Goal: Task Accomplishment & Management: Manage account settings

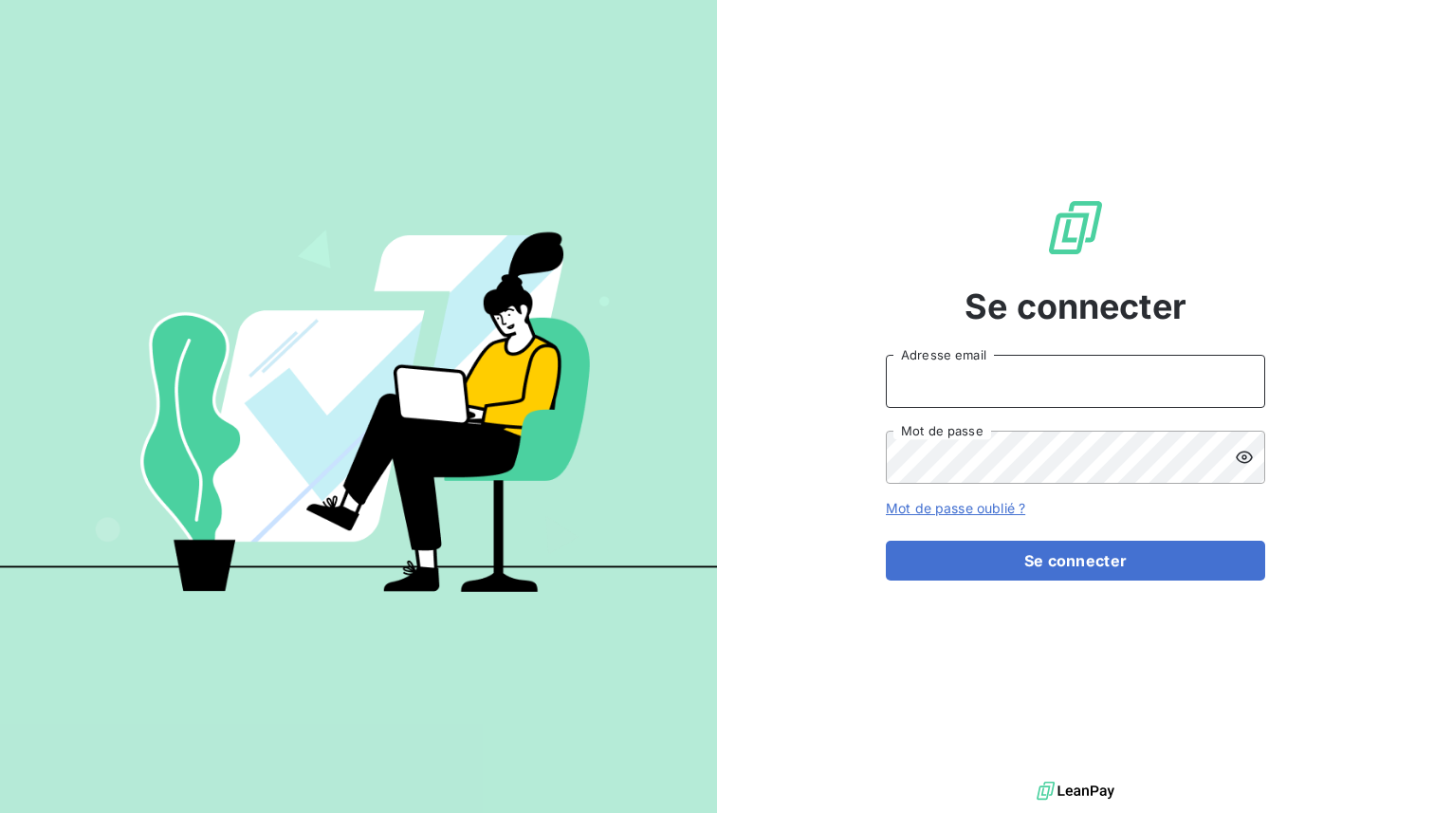
click at [936, 379] on input "Adresse email" at bounding box center [1075, 381] width 379 height 53
paste input "laceltiqueindustrielle"
type input "admin@laceltiqueindustrielle"
click at [886, 541] on button "Se connecter" at bounding box center [1075, 561] width 379 height 40
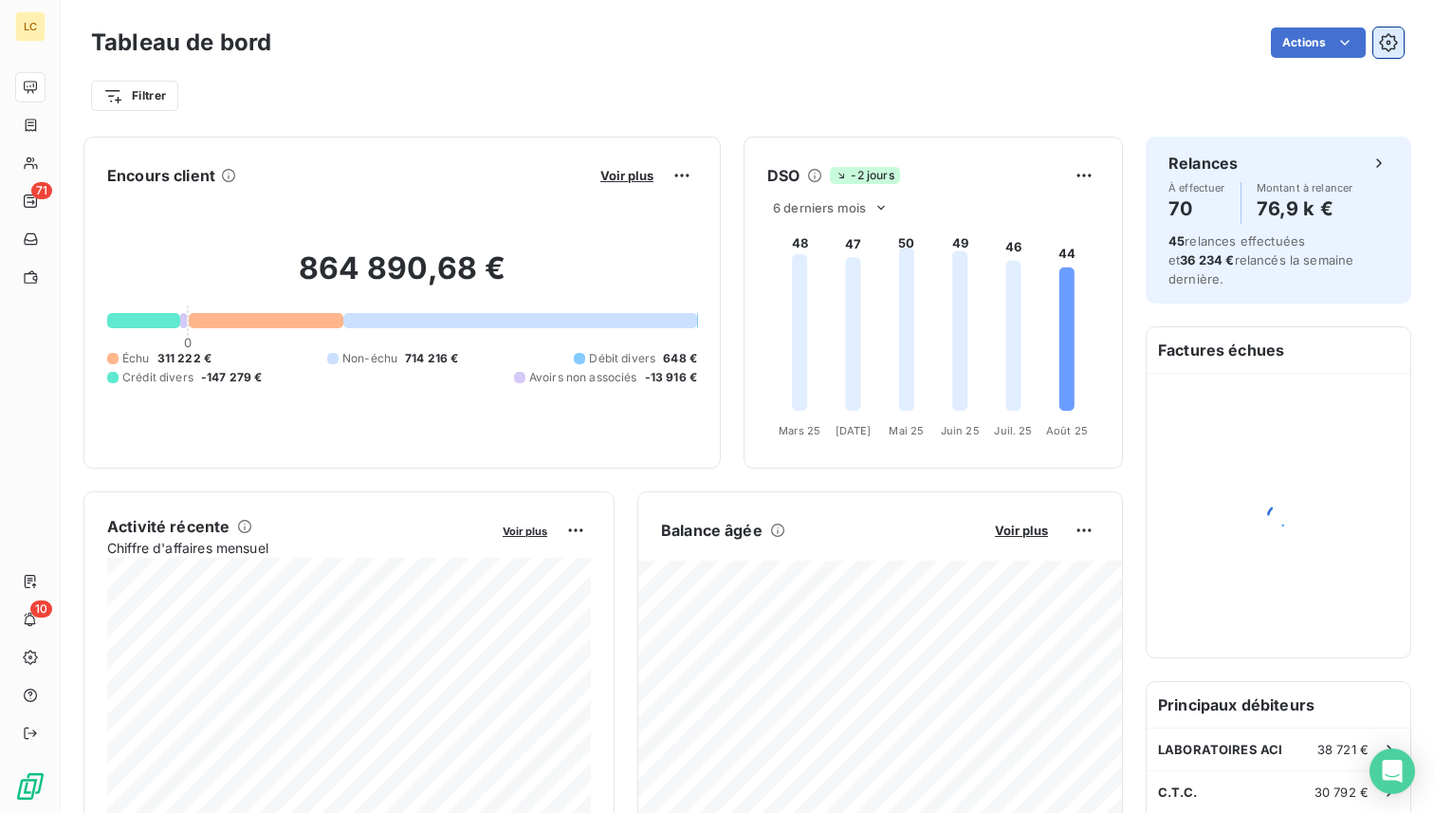
click at [1381, 44] on icon "button" at bounding box center [1388, 42] width 18 height 18
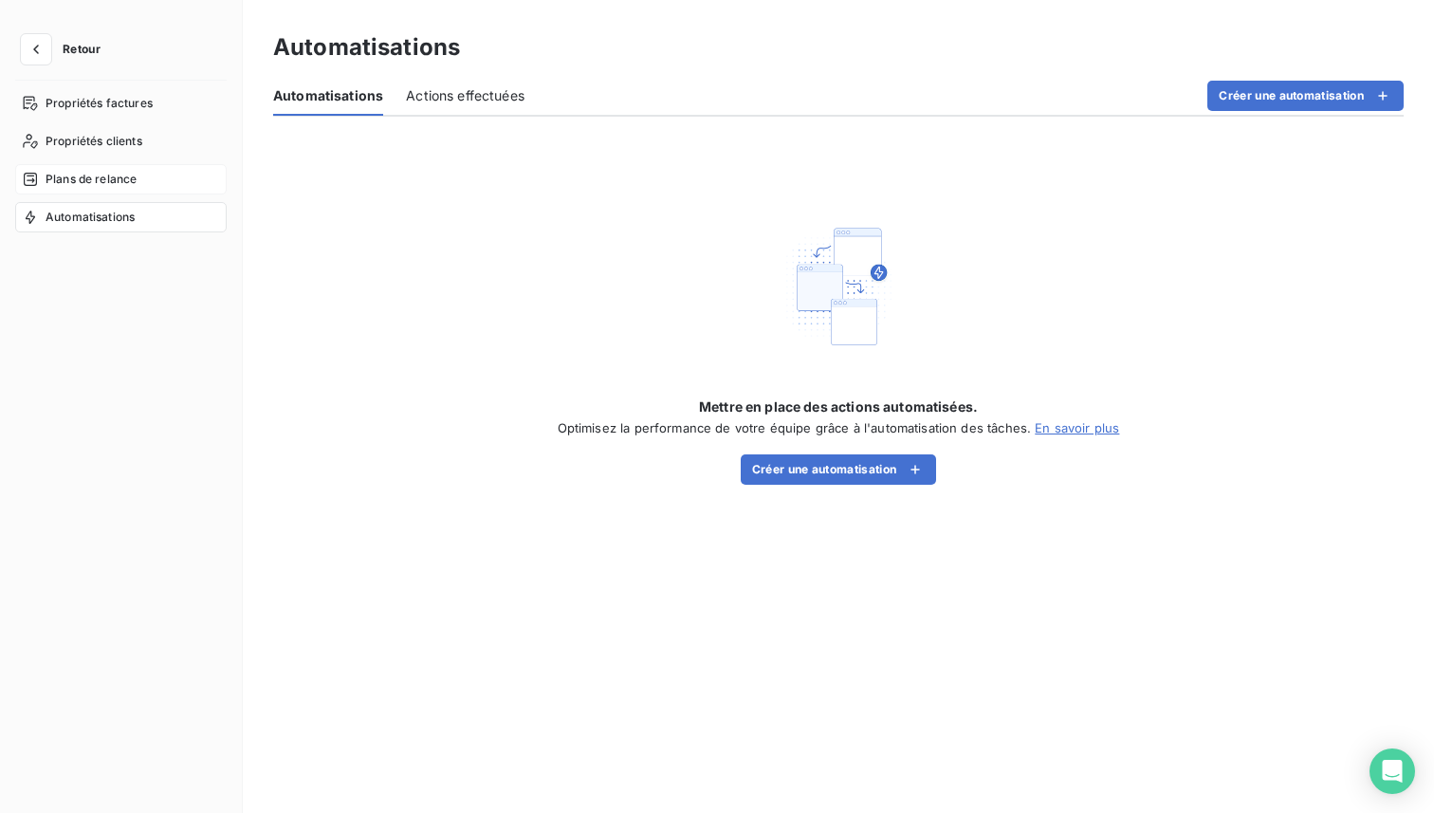
click at [141, 180] on div "Plans de relance" at bounding box center [121, 179] width 212 height 30
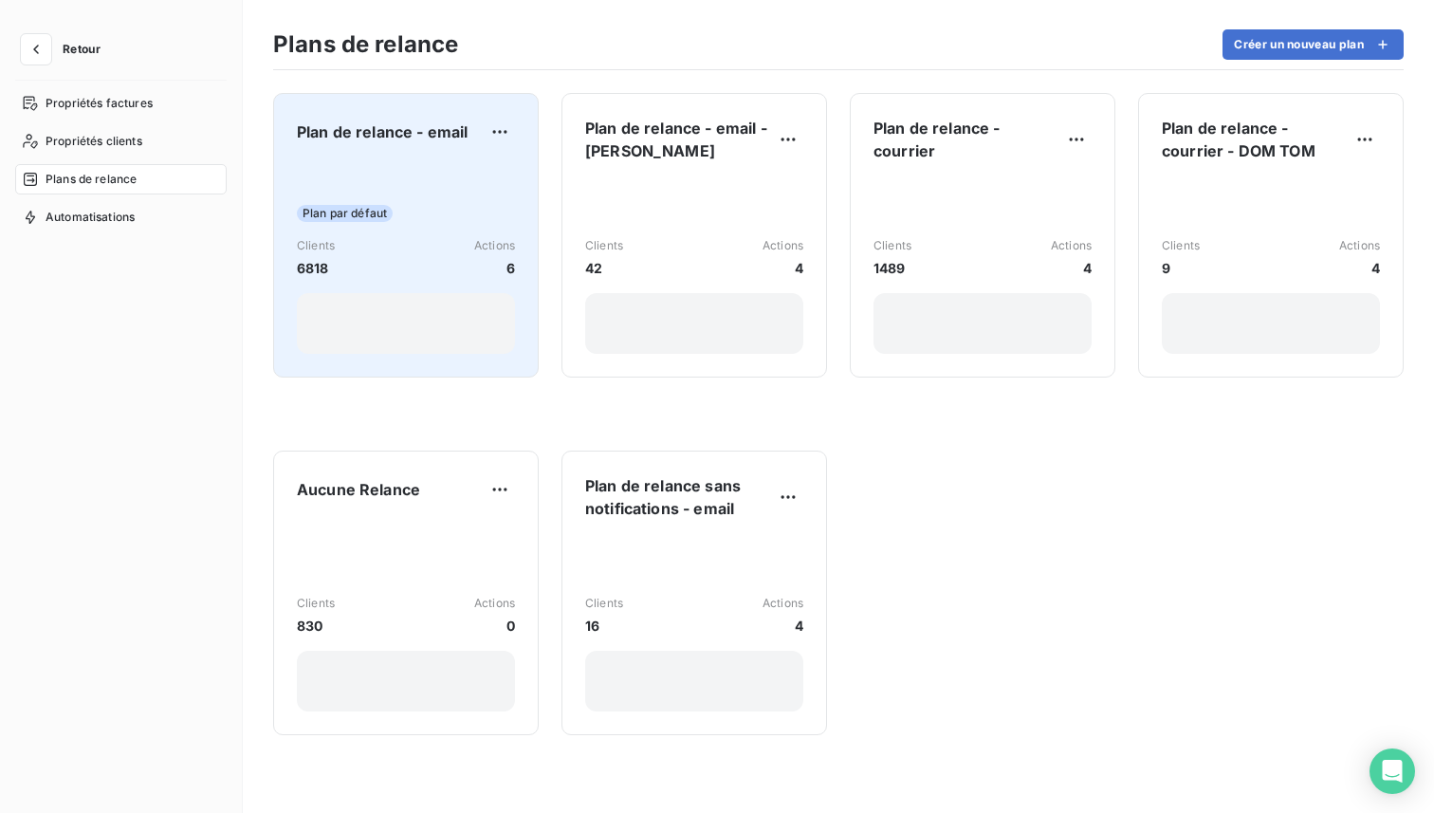
click at [467, 194] on div "Plan par défaut Clients 6818 Actions 6" at bounding box center [406, 258] width 218 height 192
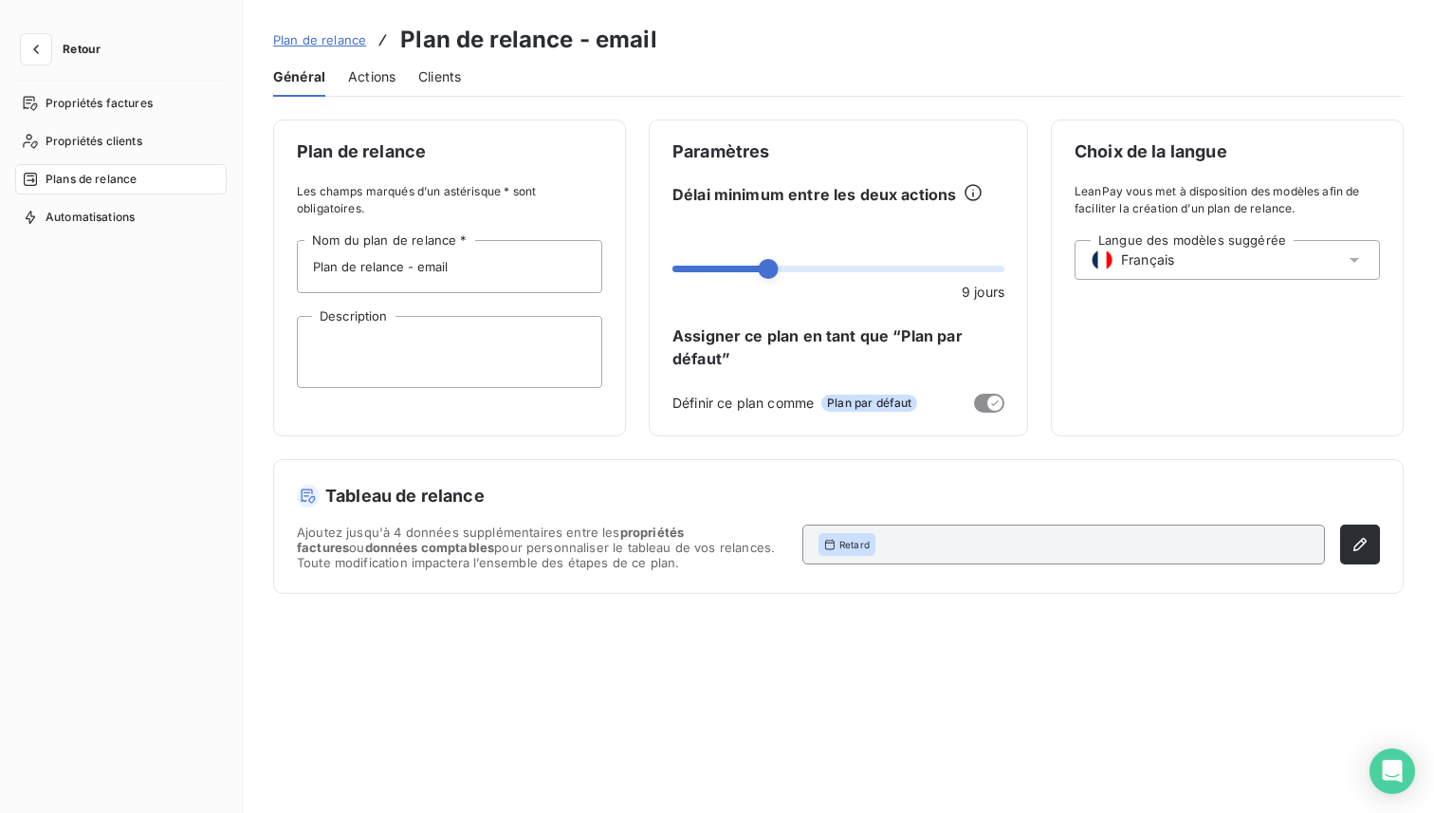
click at [372, 78] on span "Actions" at bounding box center [371, 76] width 47 height 19
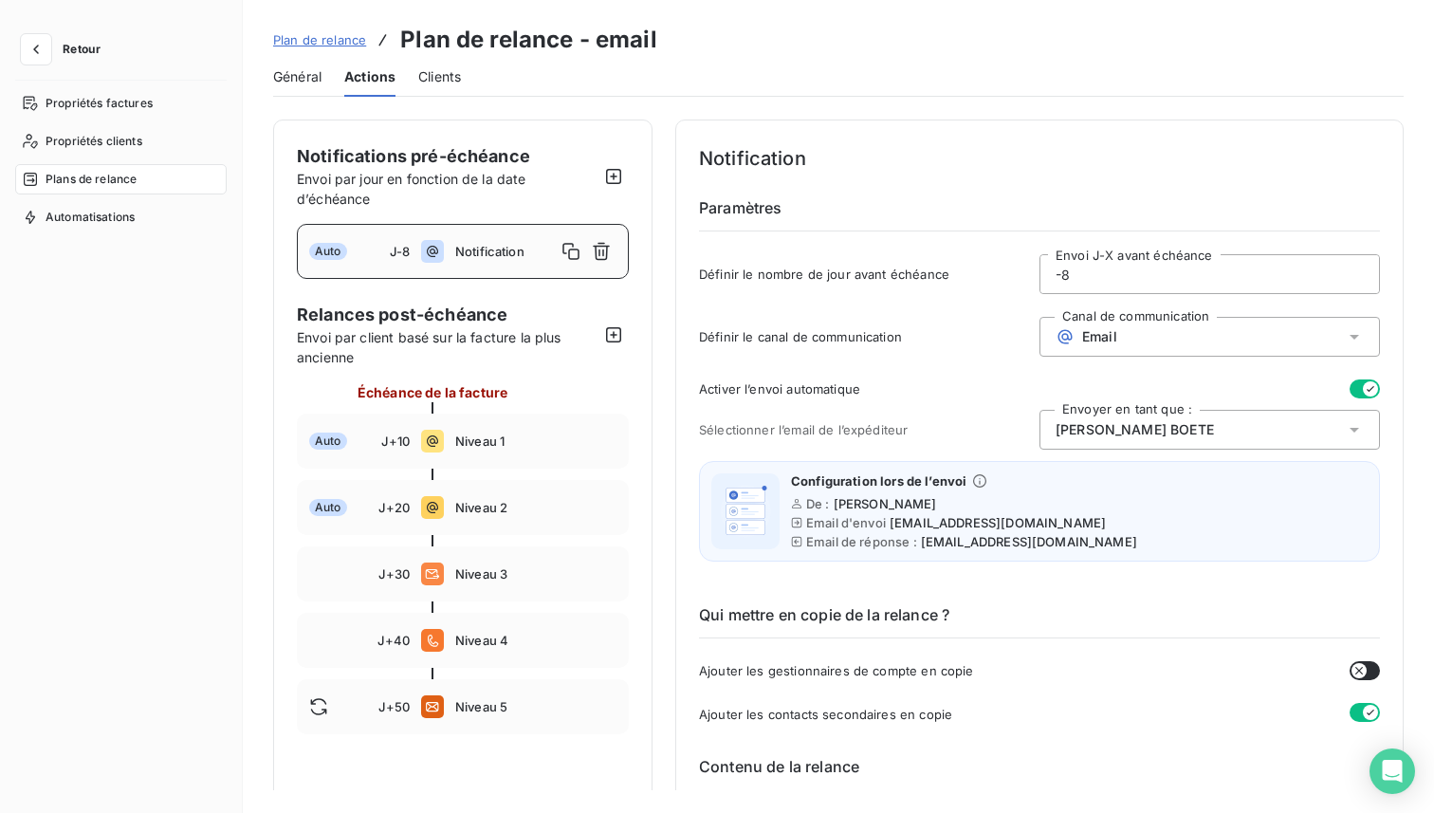
click at [319, 34] on span "Plan de relance" at bounding box center [319, 39] width 93 height 15
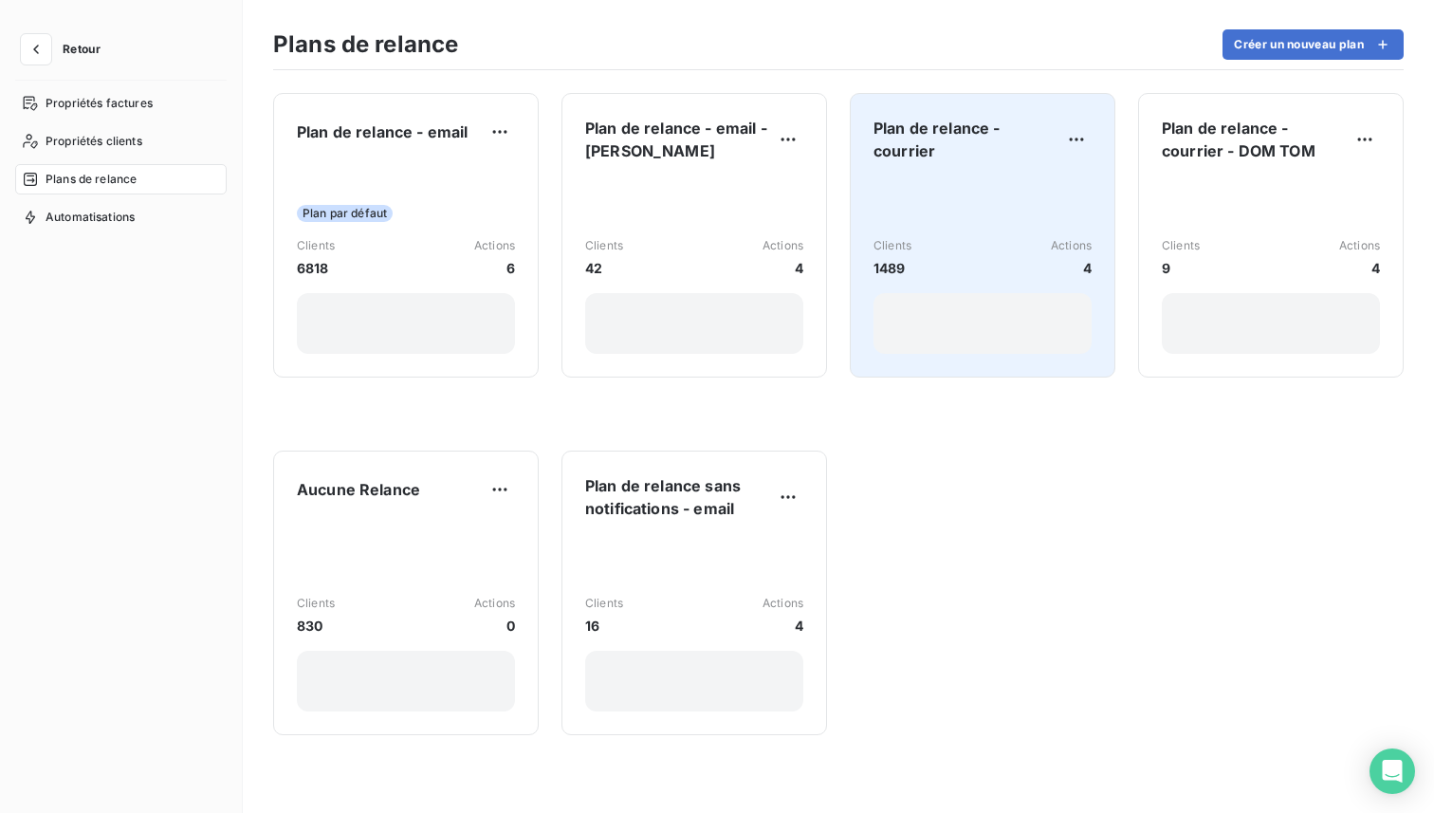
click at [973, 212] on div "Clients 1489 Actions 4" at bounding box center [983, 265] width 218 height 176
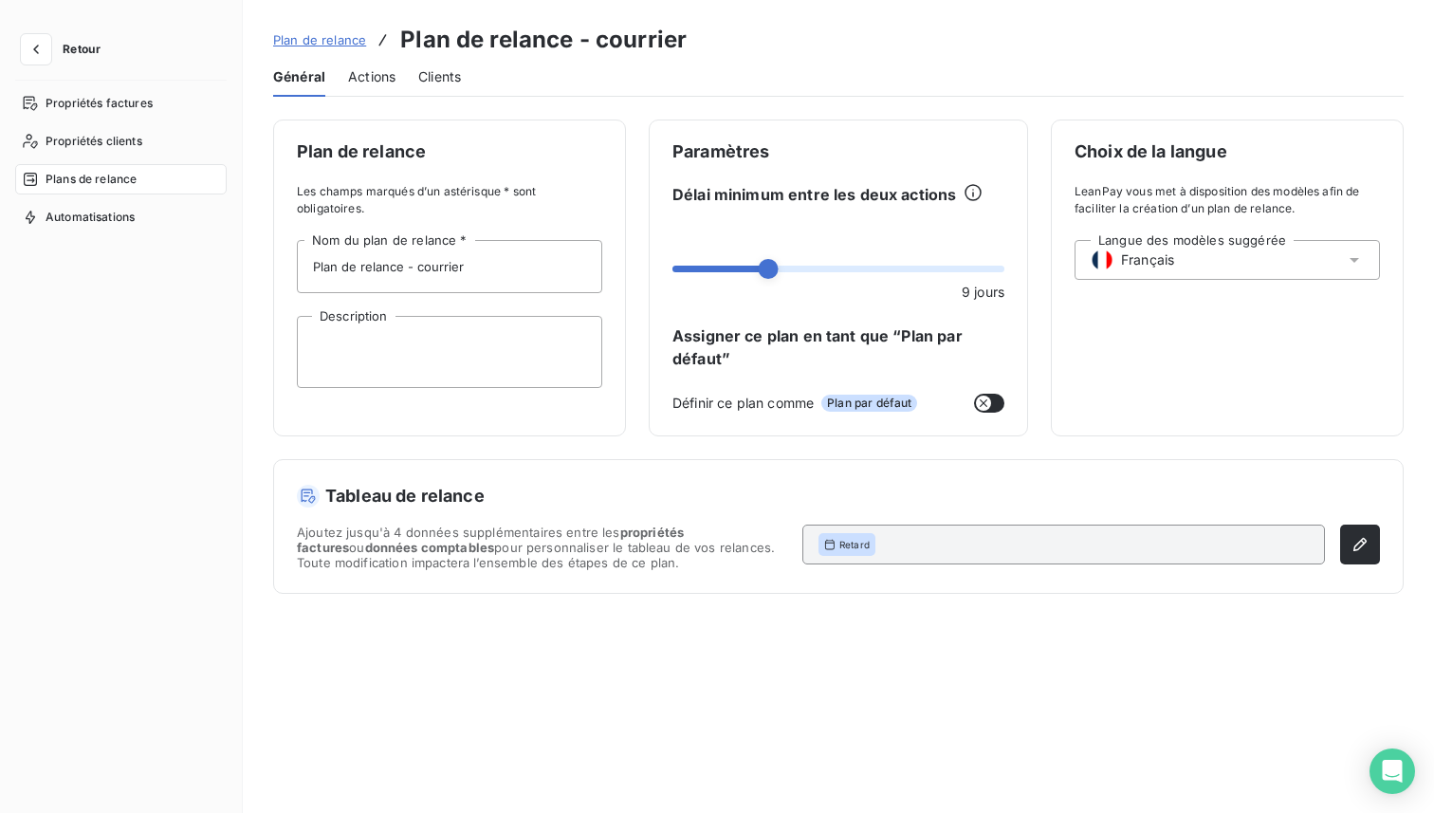
click at [378, 63] on div "Actions" at bounding box center [371, 77] width 47 height 40
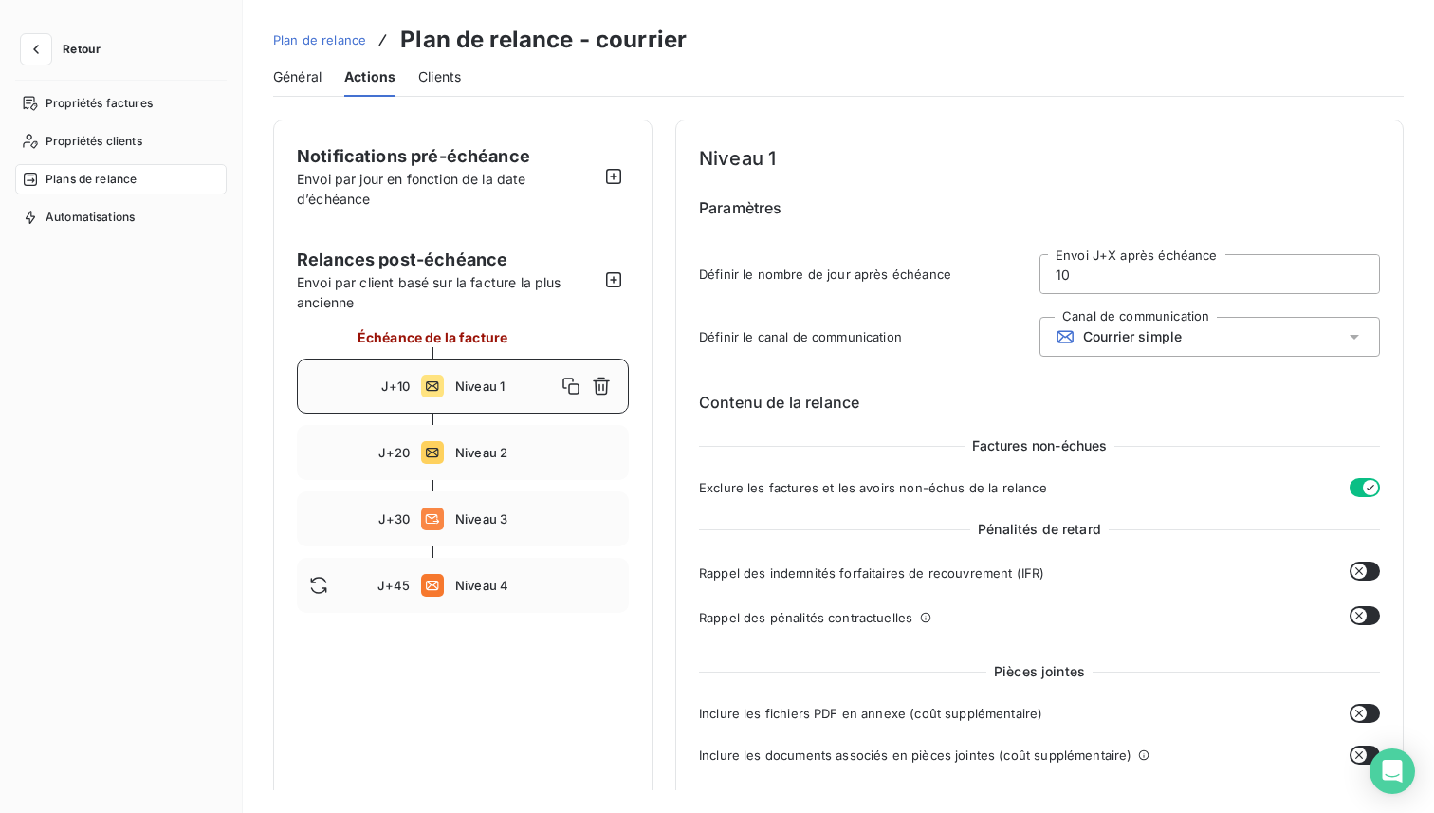
click at [315, 38] on span "Plan de relance" at bounding box center [319, 39] width 93 height 15
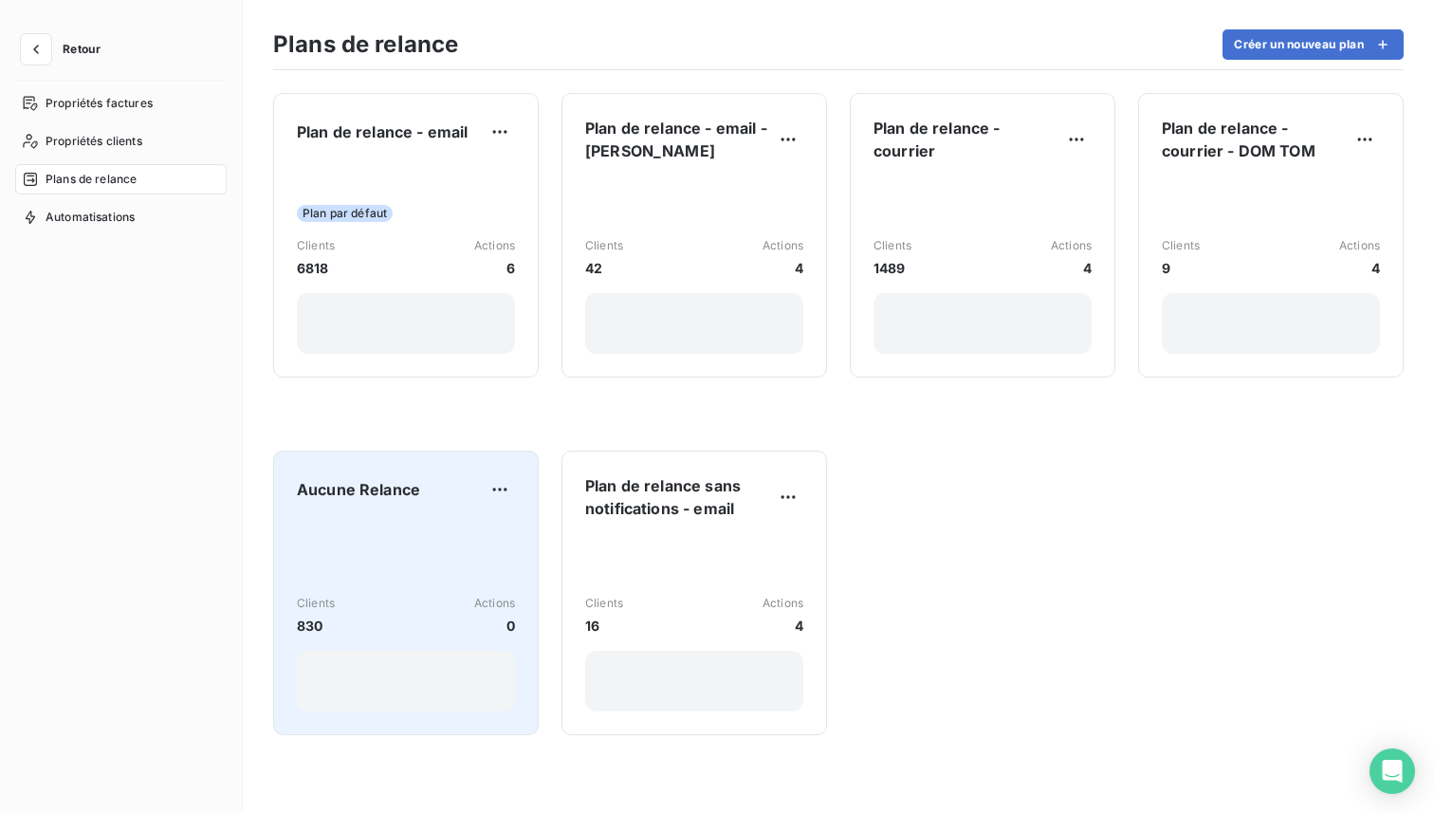
click at [423, 526] on div "Clients 830 Actions 0" at bounding box center [406, 616] width 218 height 192
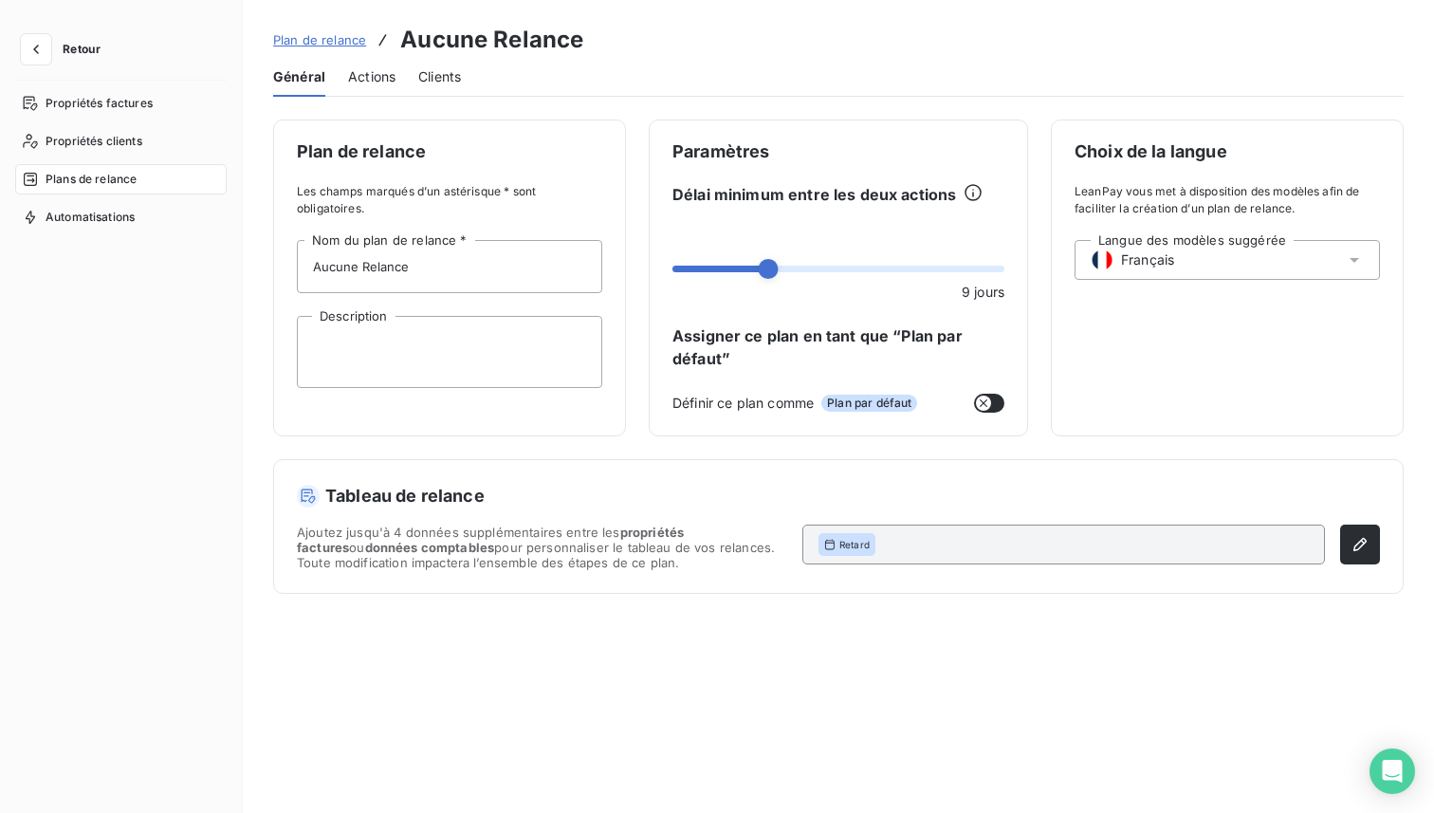
click at [385, 80] on span "Actions" at bounding box center [371, 76] width 47 height 19
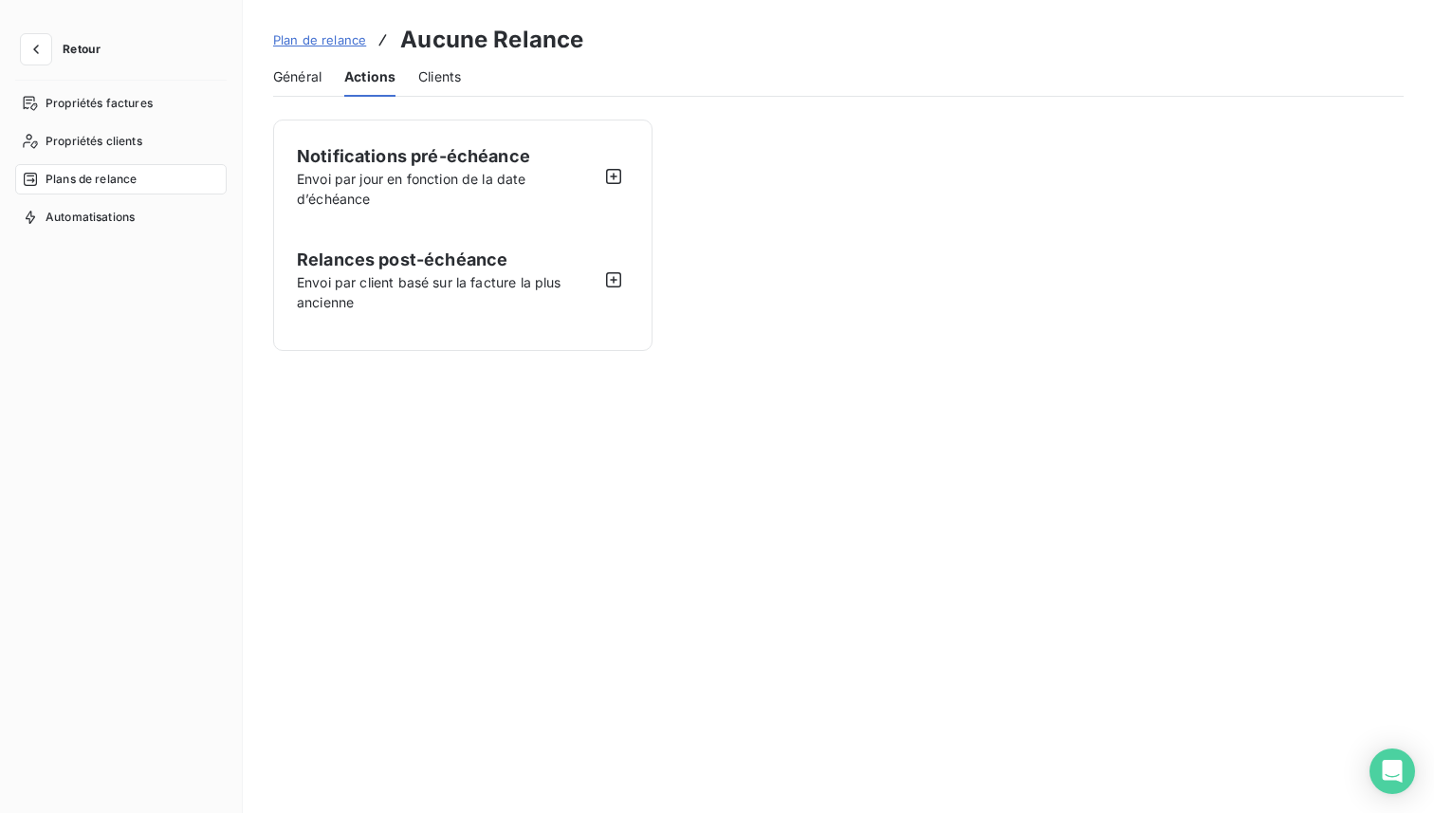
click at [294, 81] on span "Général" at bounding box center [297, 76] width 48 height 19
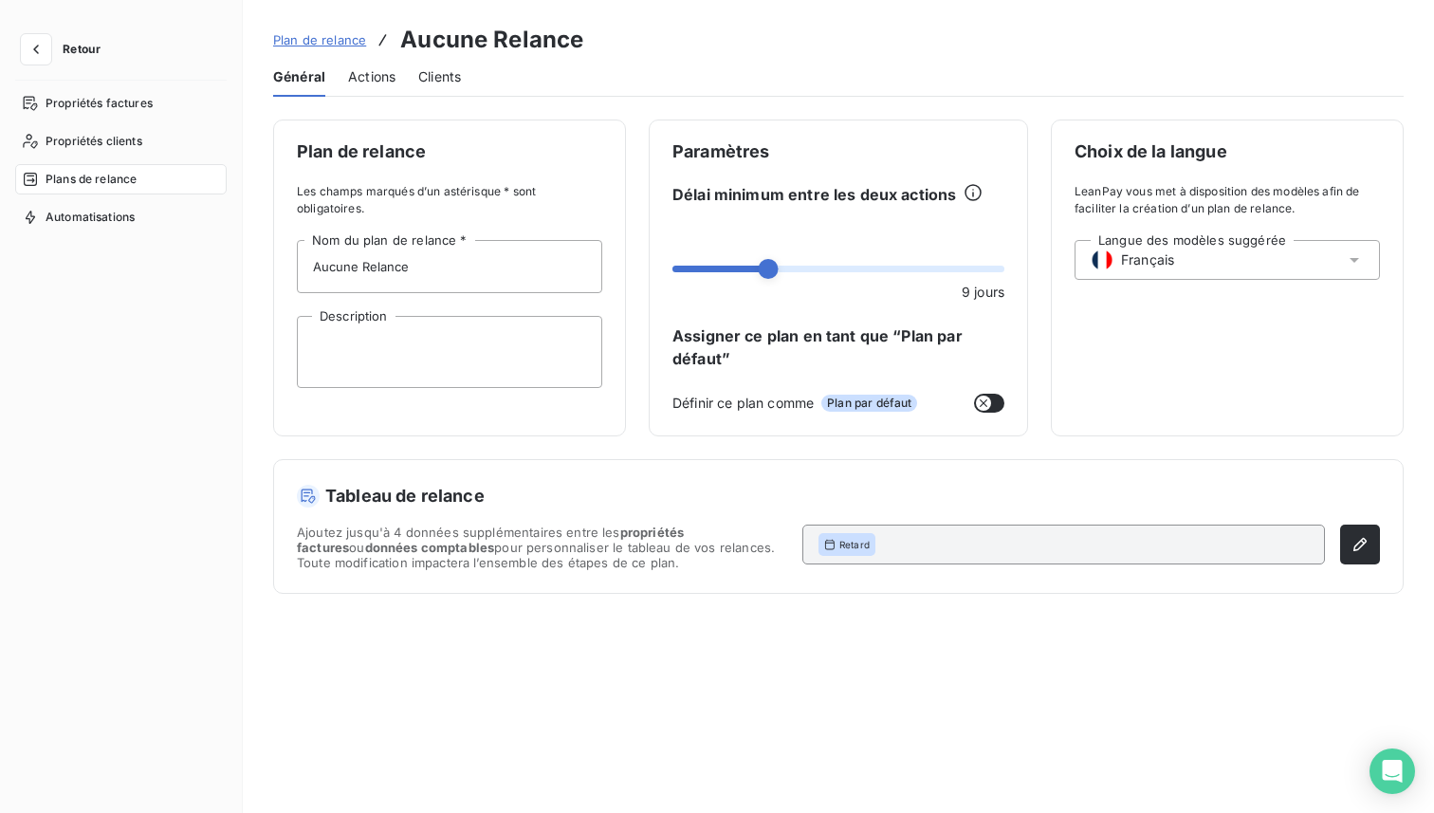
click at [320, 34] on span "Plan de relance" at bounding box center [319, 39] width 93 height 15
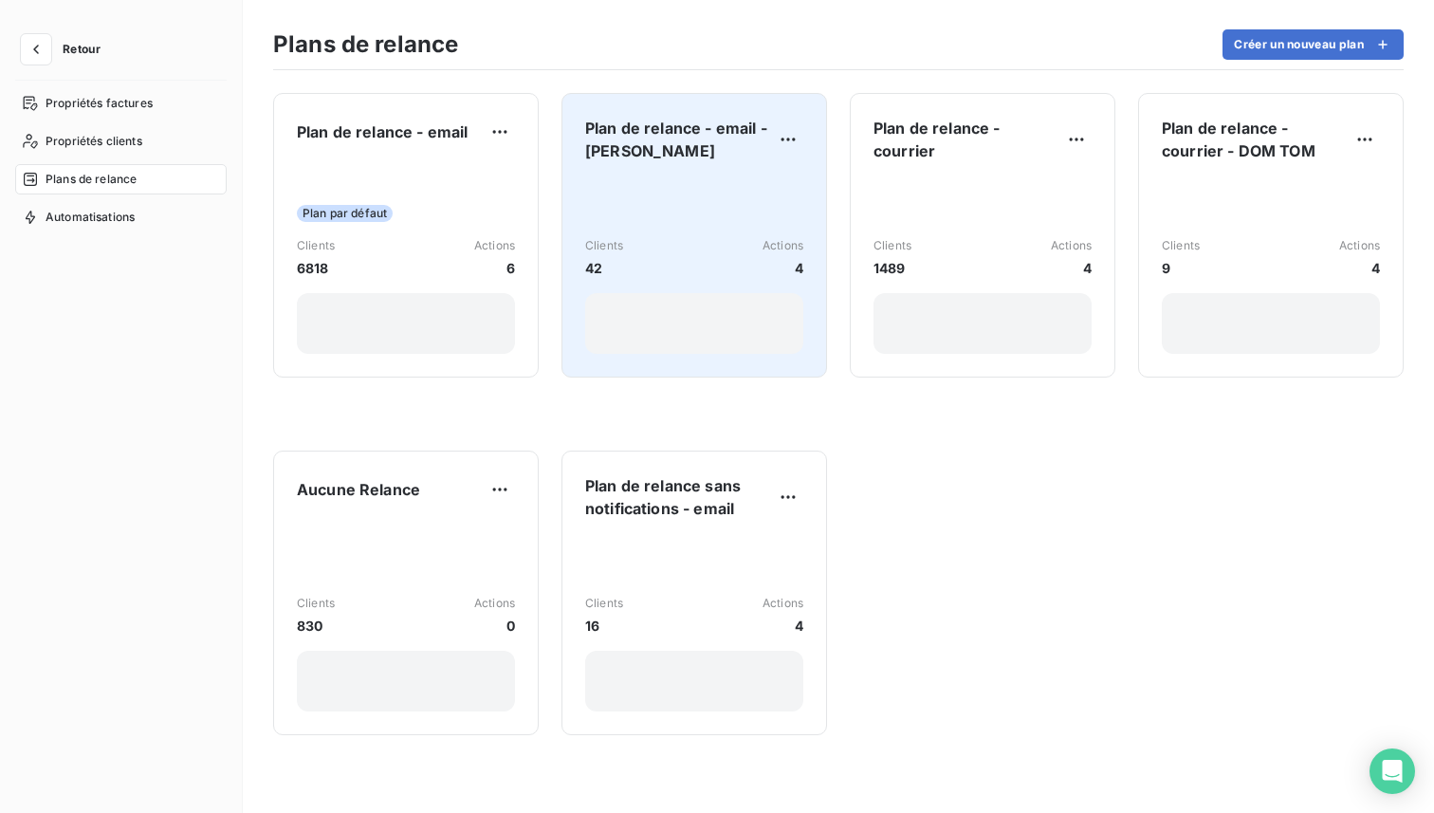
click at [696, 170] on div "Plan de relance - email - DOM TOM Clients 42 Actions 4" at bounding box center [694, 235] width 218 height 237
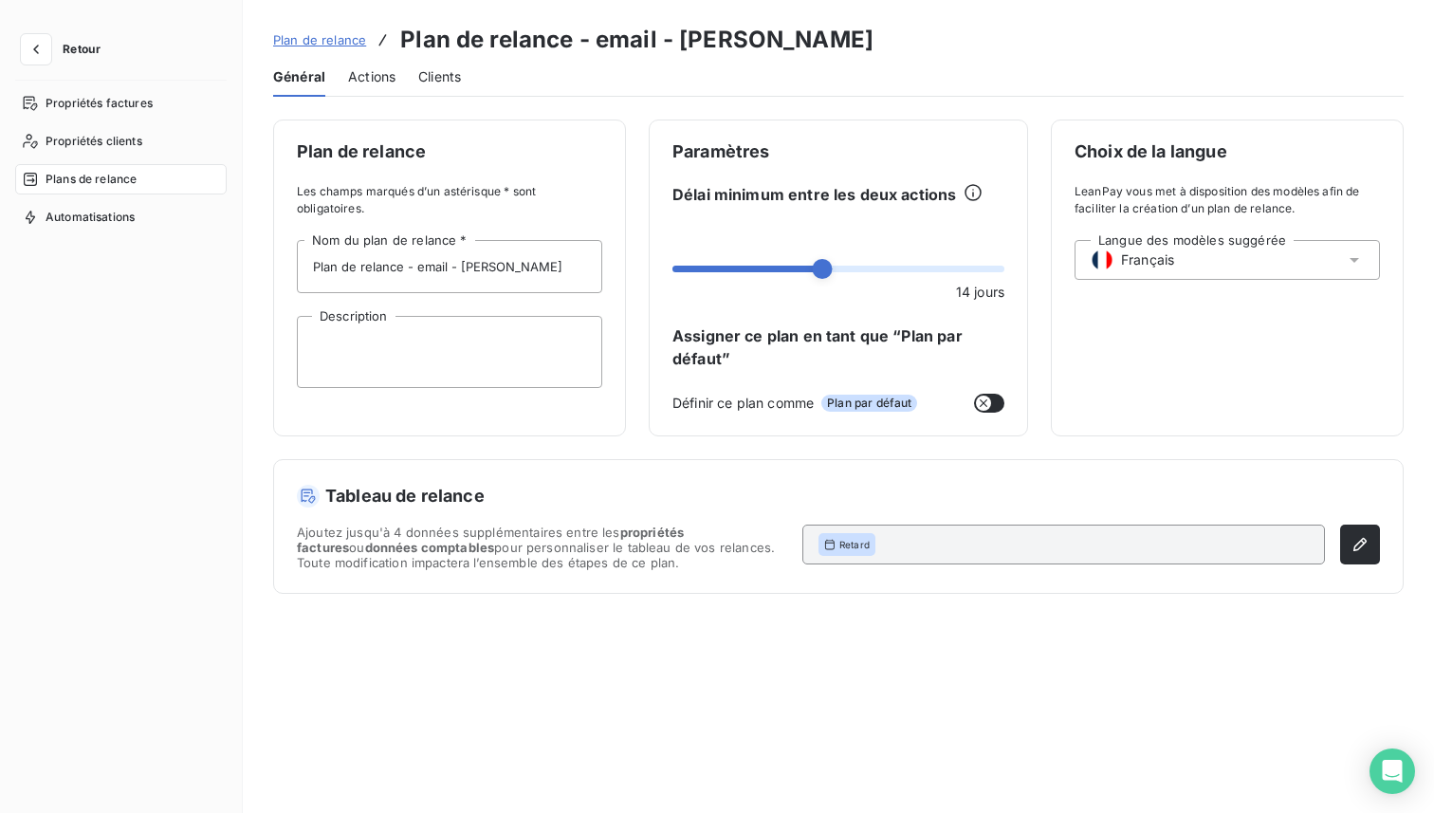
click at [373, 77] on span "Actions" at bounding box center [371, 76] width 47 height 19
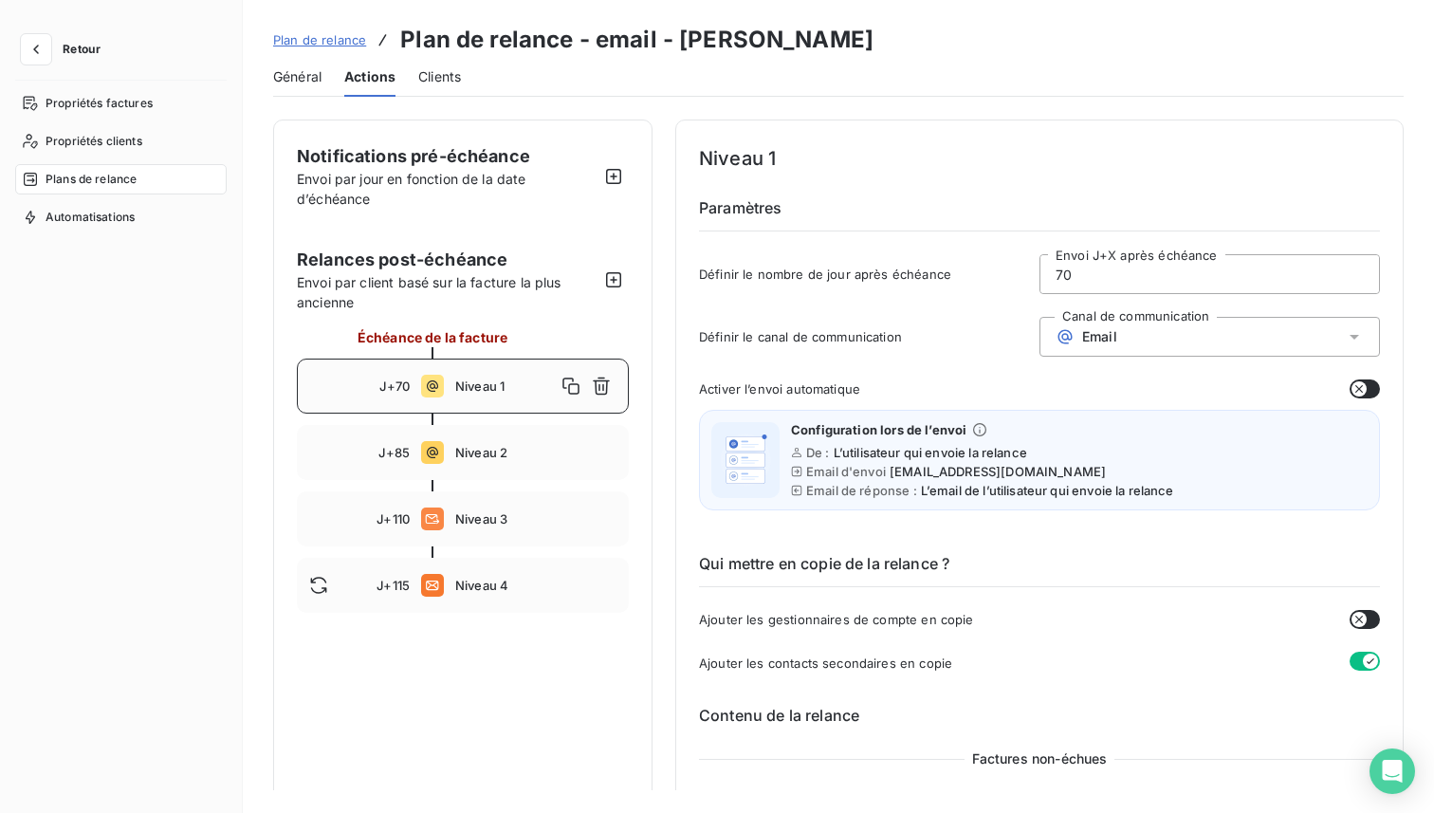
click at [304, 78] on span "Général" at bounding box center [297, 76] width 48 height 19
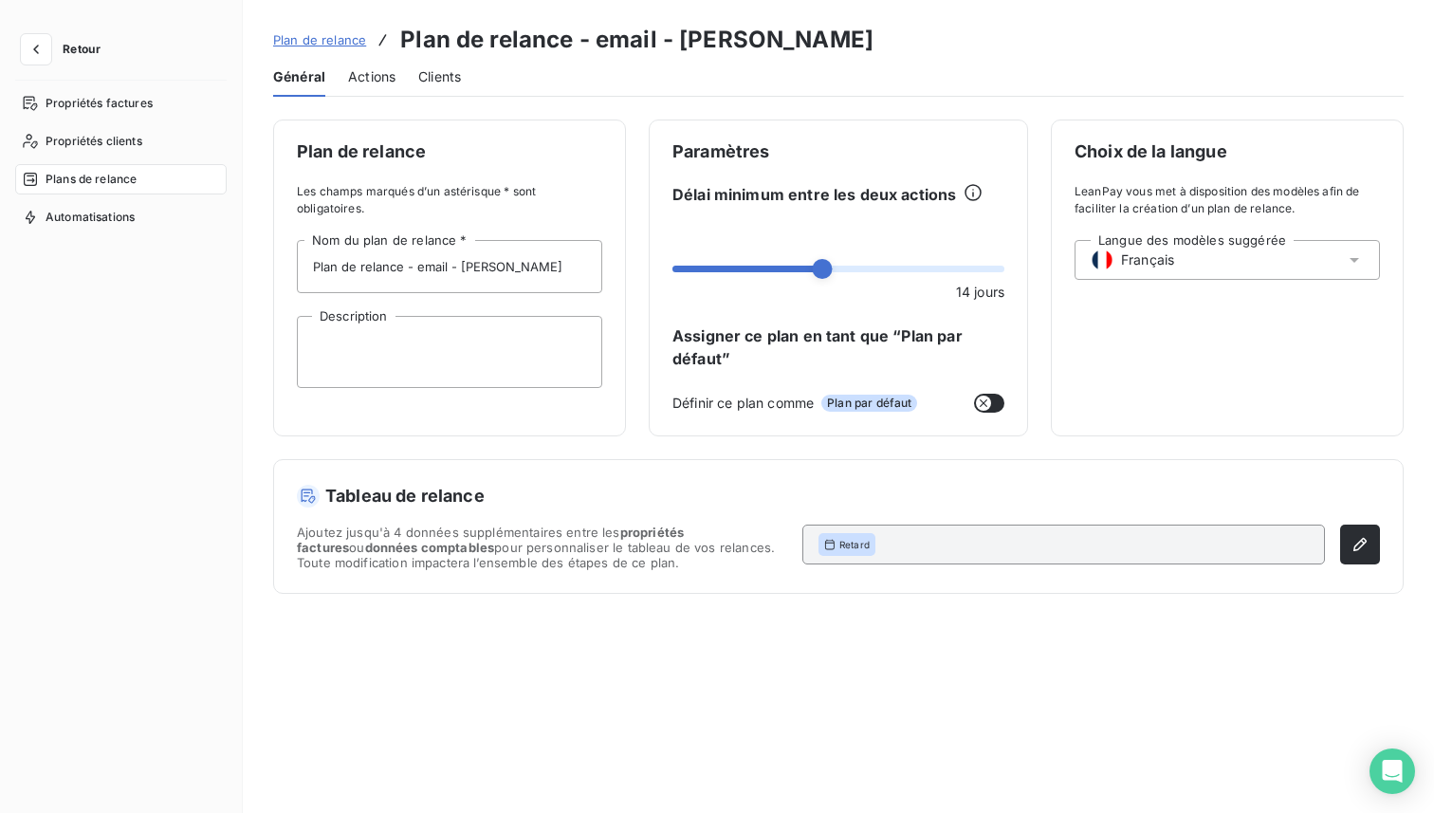
click at [321, 42] on span "Plan de relance" at bounding box center [319, 39] width 93 height 15
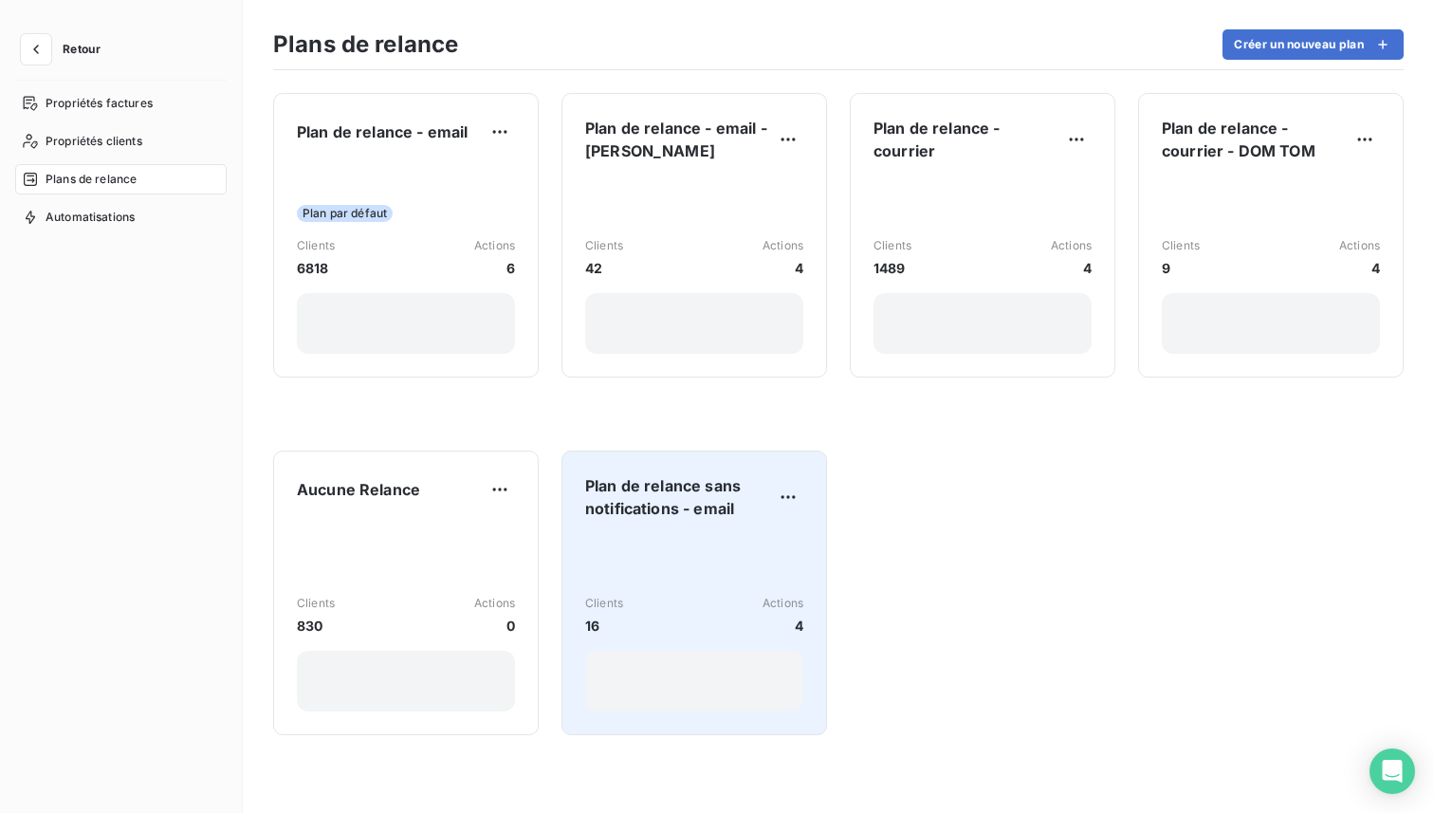
click at [705, 538] on div "Clients 16 Actions 4" at bounding box center [694, 623] width 218 height 176
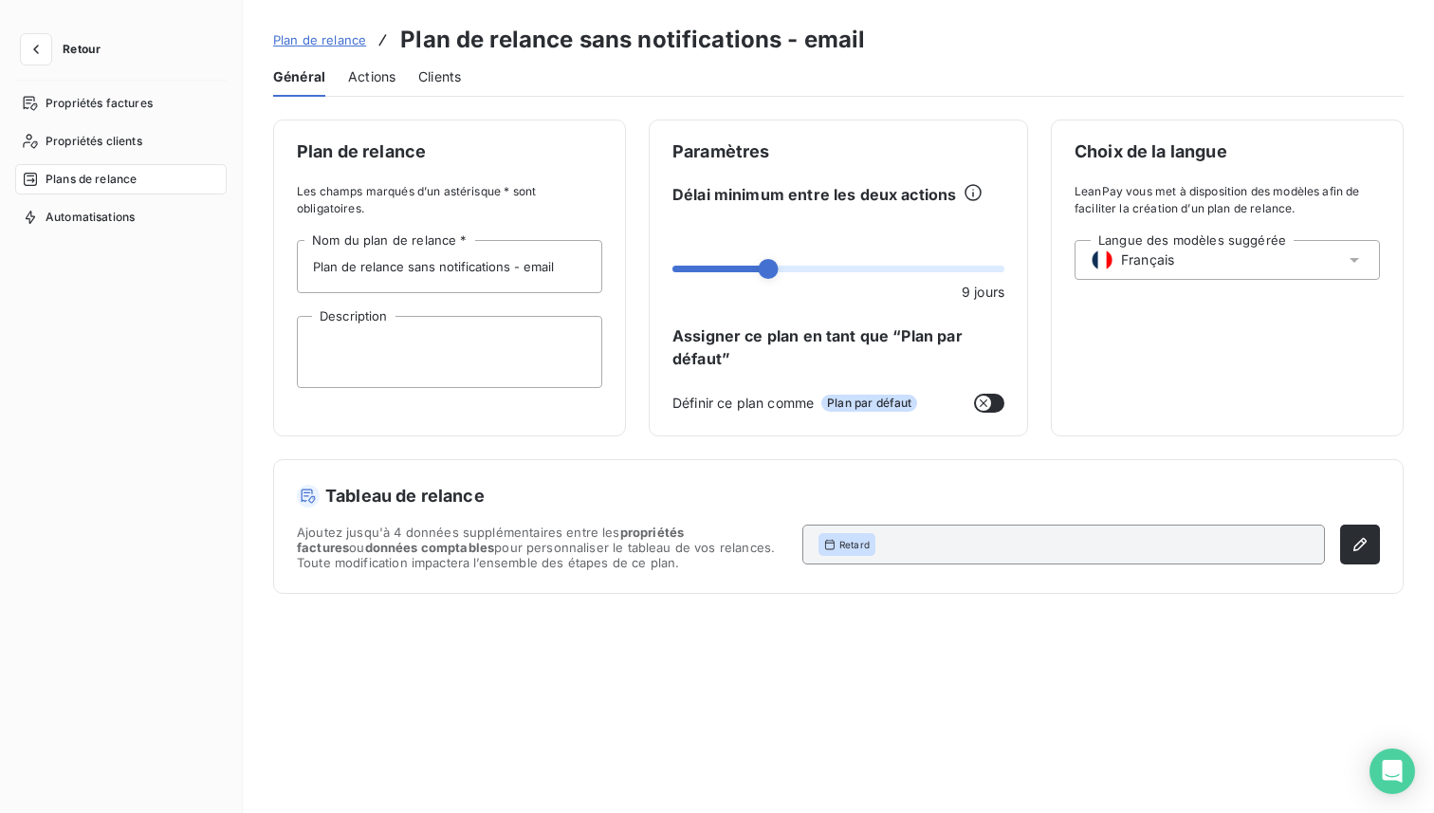
click at [369, 74] on span "Actions" at bounding box center [371, 76] width 47 height 19
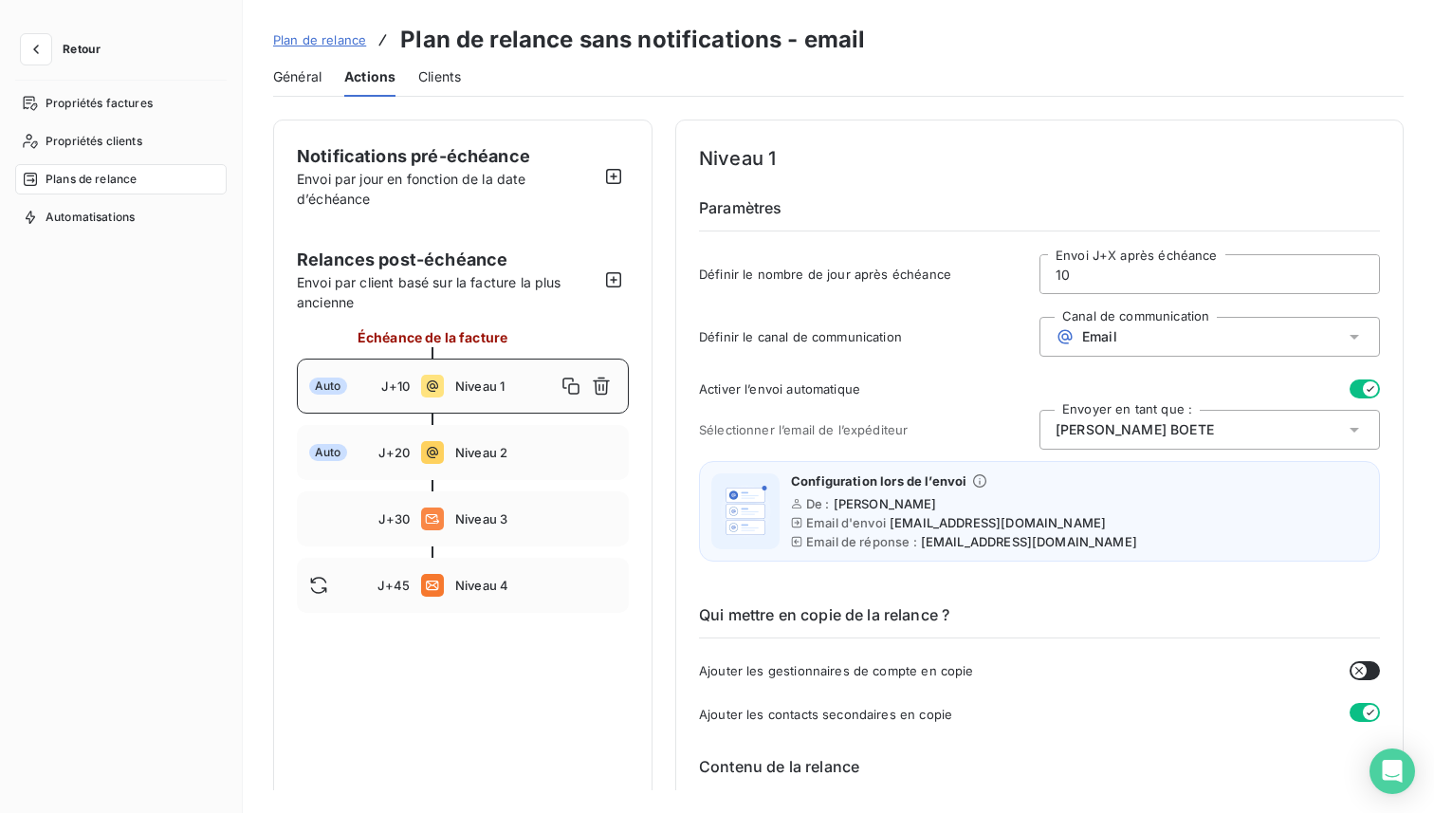
click at [310, 36] on span "Plan de relance" at bounding box center [319, 39] width 93 height 15
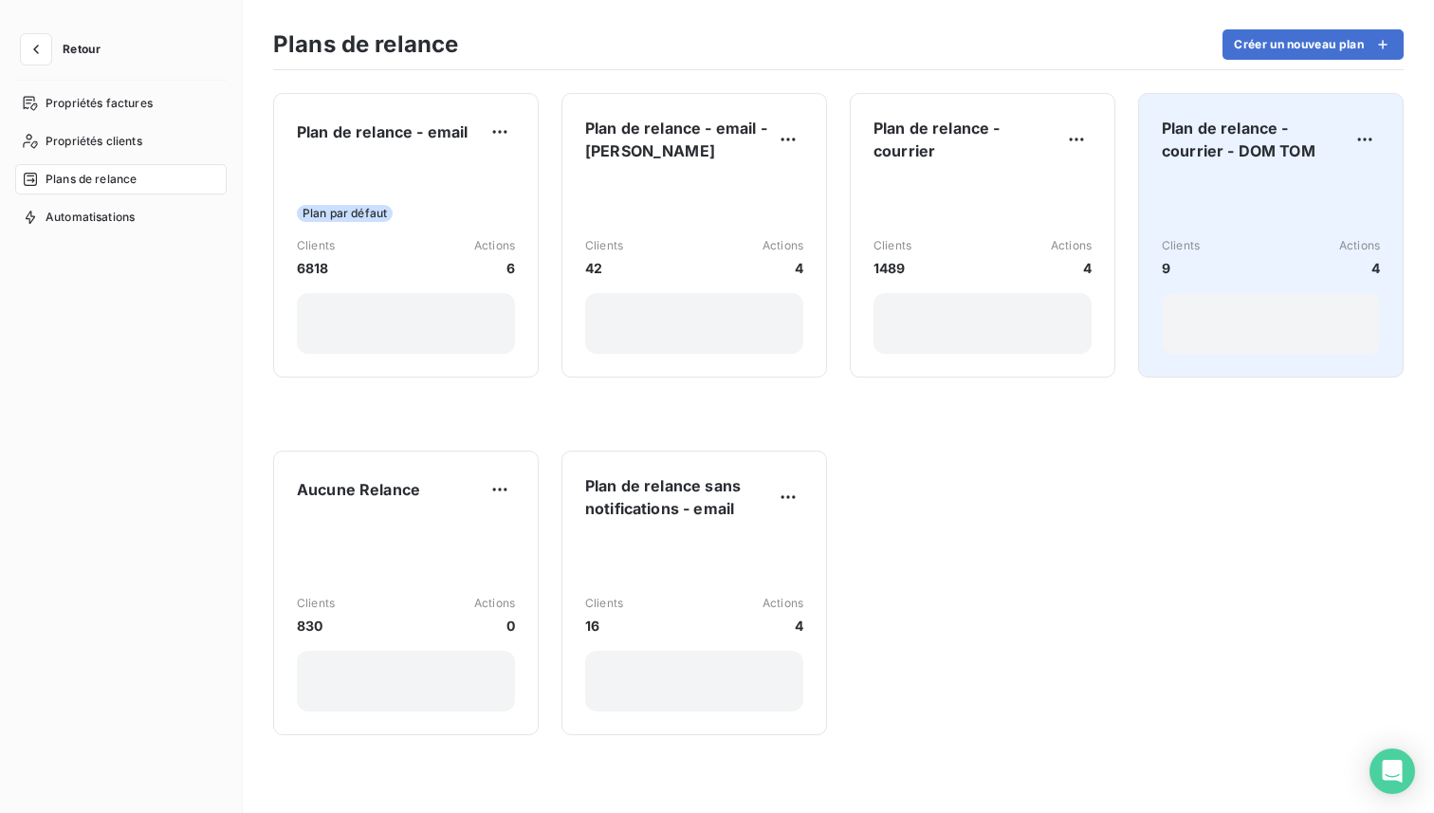
click at [1210, 181] on div "Clients 9 Actions 4" at bounding box center [1271, 265] width 218 height 176
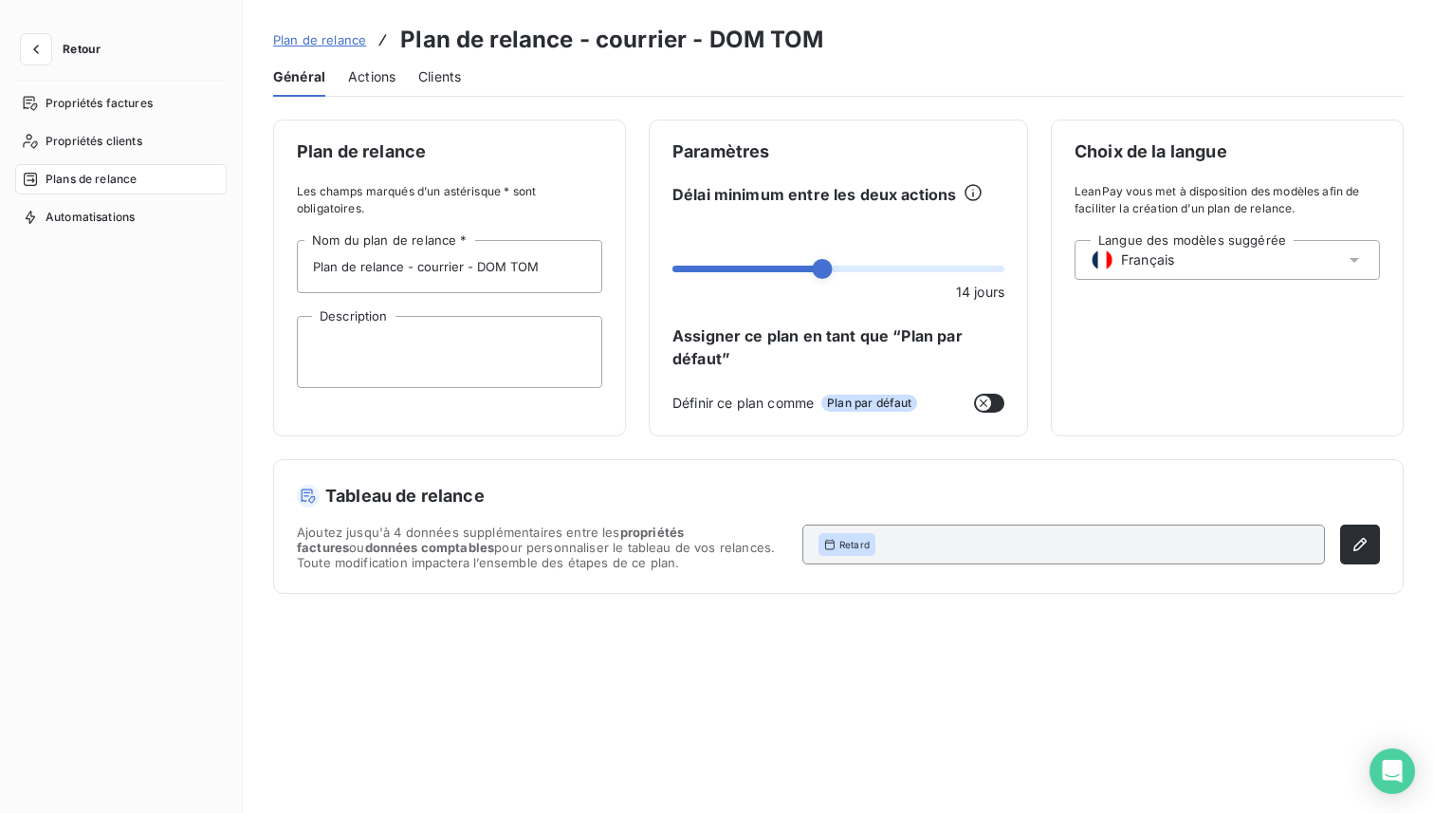
click at [346, 39] on span "Plan de relance" at bounding box center [319, 39] width 93 height 15
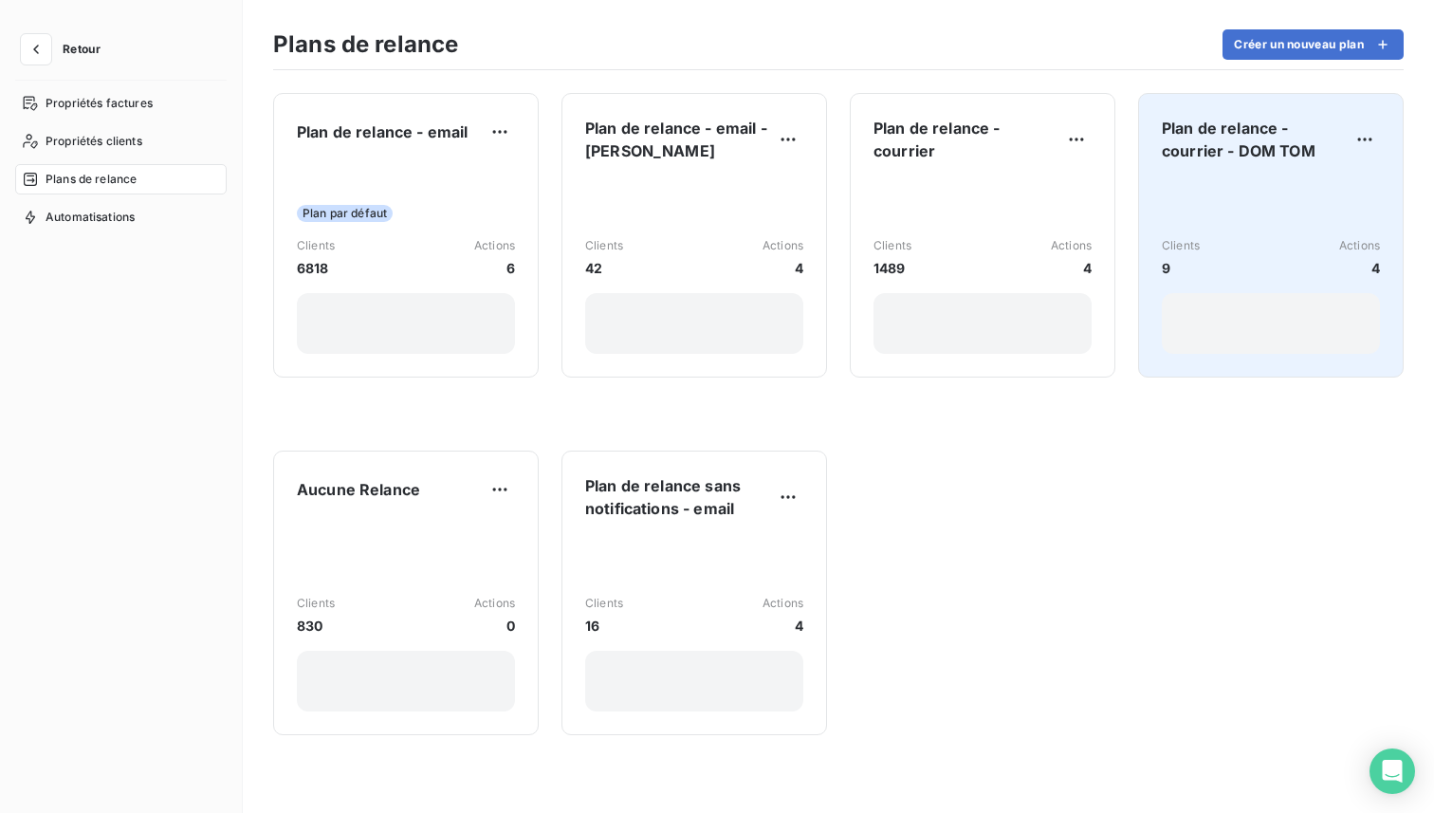
click at [1243, 197] on div "Clients 9 Actions 4" at bounding box center [1271, 265] width 218 height 176
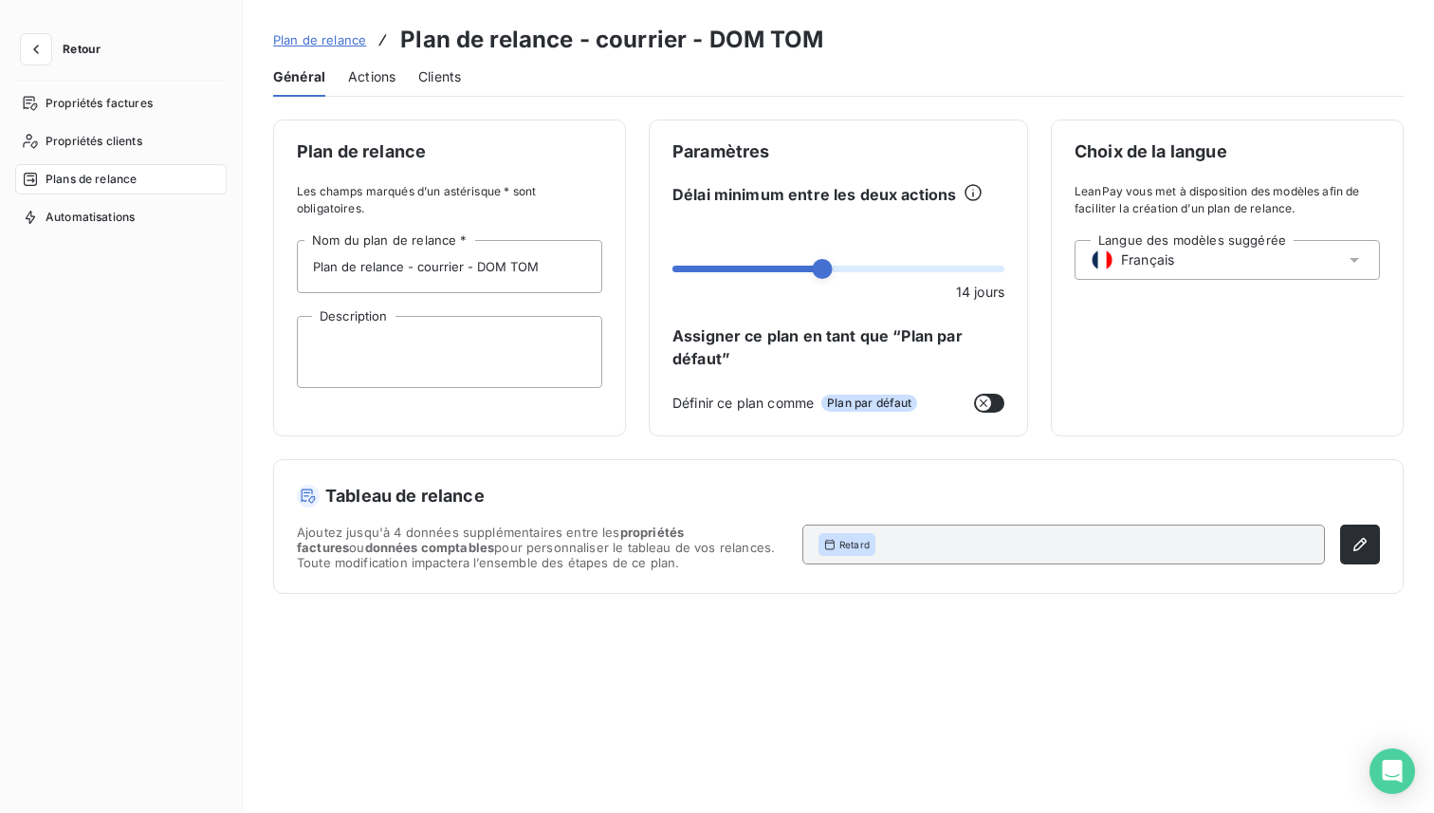
click at [378, 76] on span "Actions" at bounding box center [371, 76] width 47 height 19
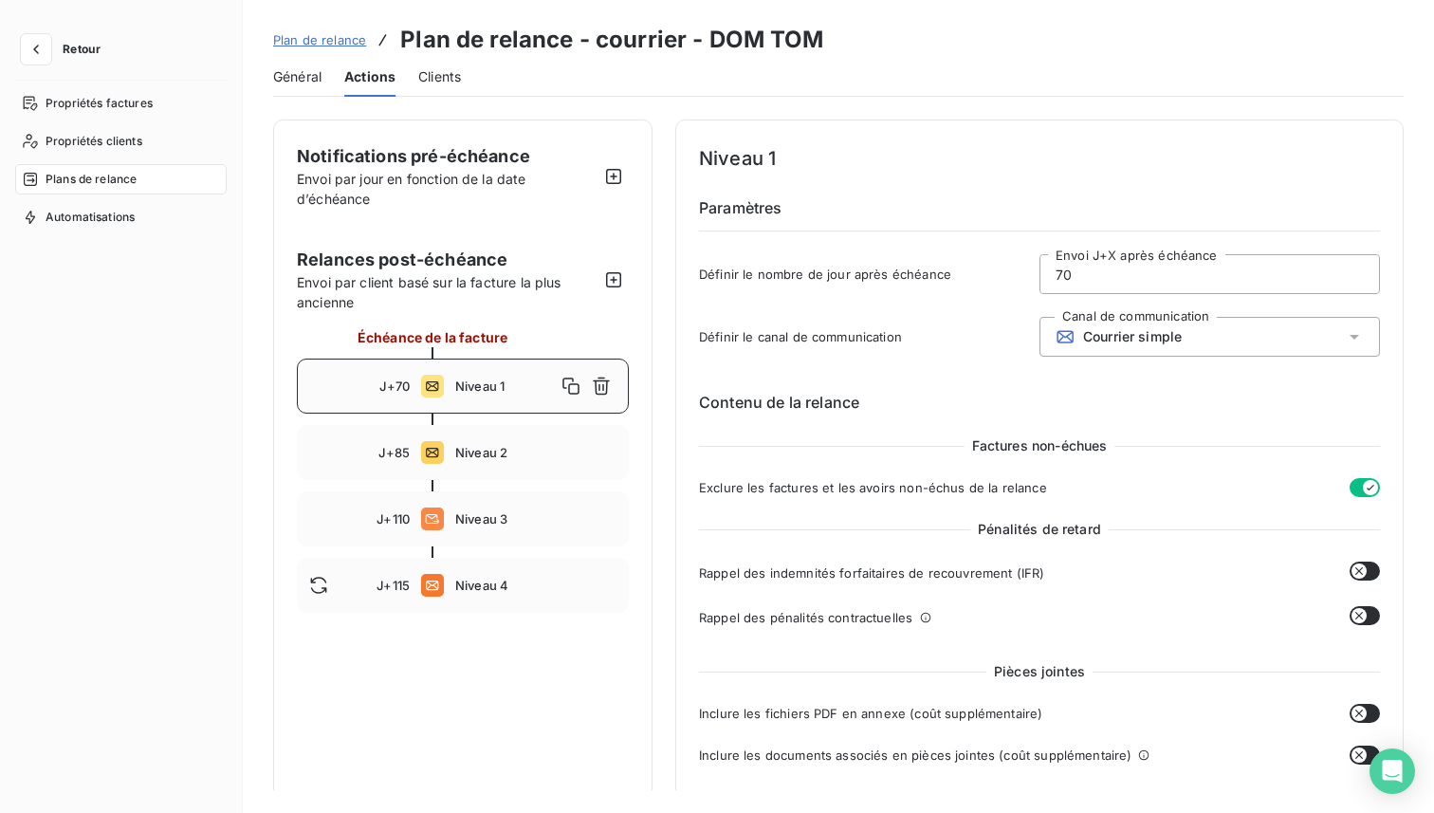
click at [334, 30] on link "Plan de relance" at bounding box center [319, 39] width 93 height 19
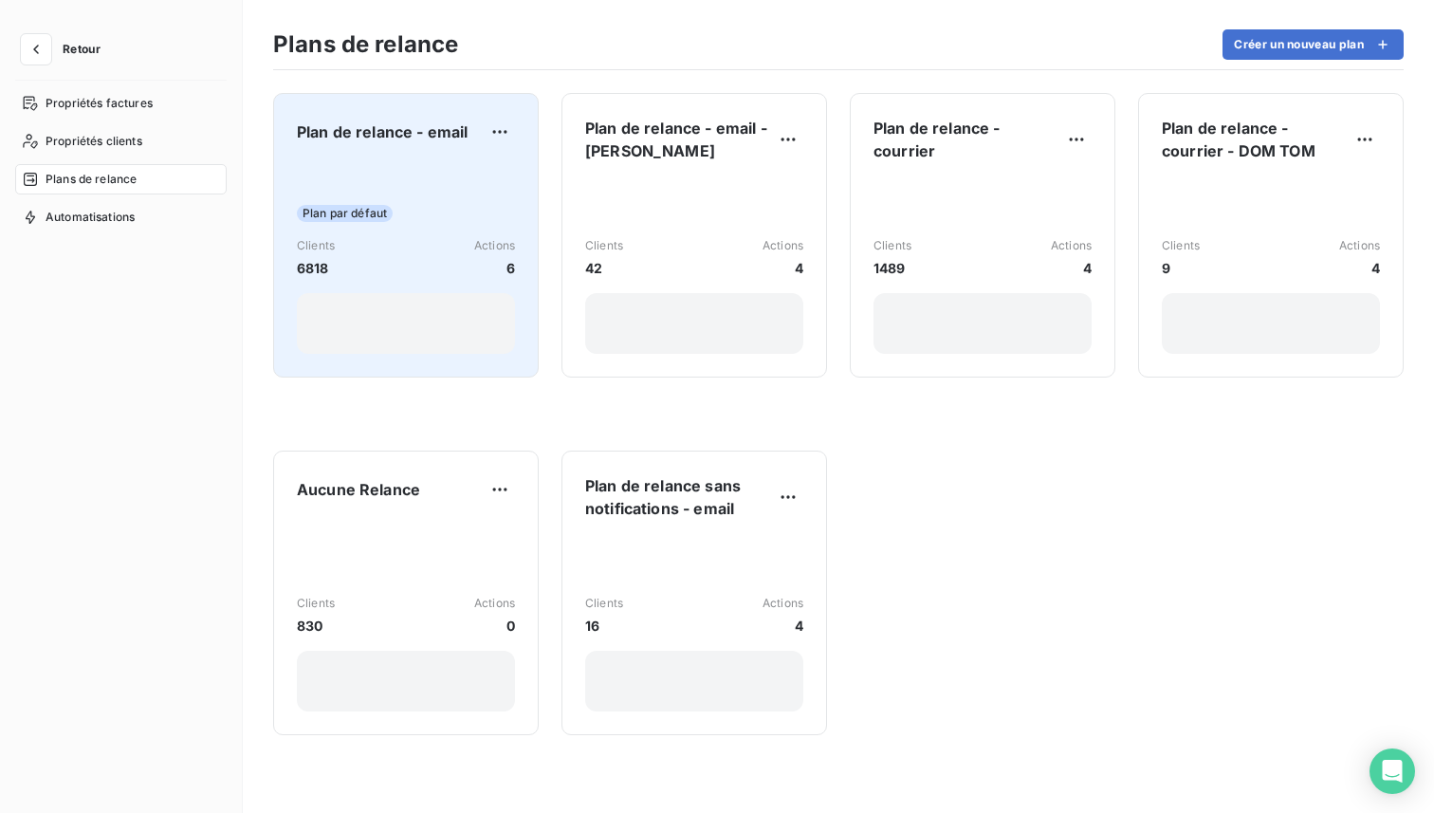
click at [393, 168] on div "Plan par défaut Clients 6818 Actions 6" at bounding box center [406, 258] width 218 height 192
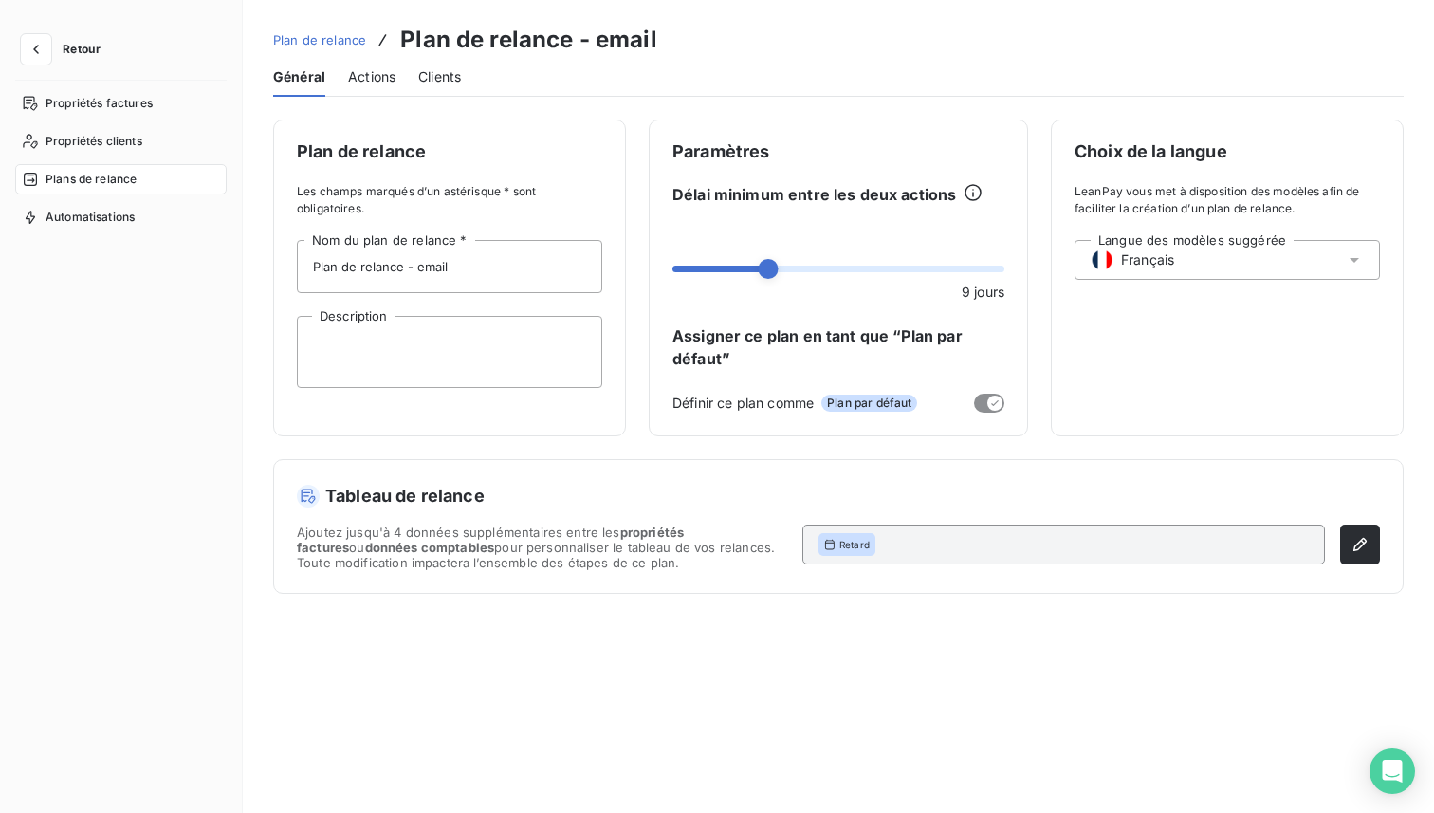
click at [375, 79] on span "Actions" at bounding box center [371, 76] width 47 height 19
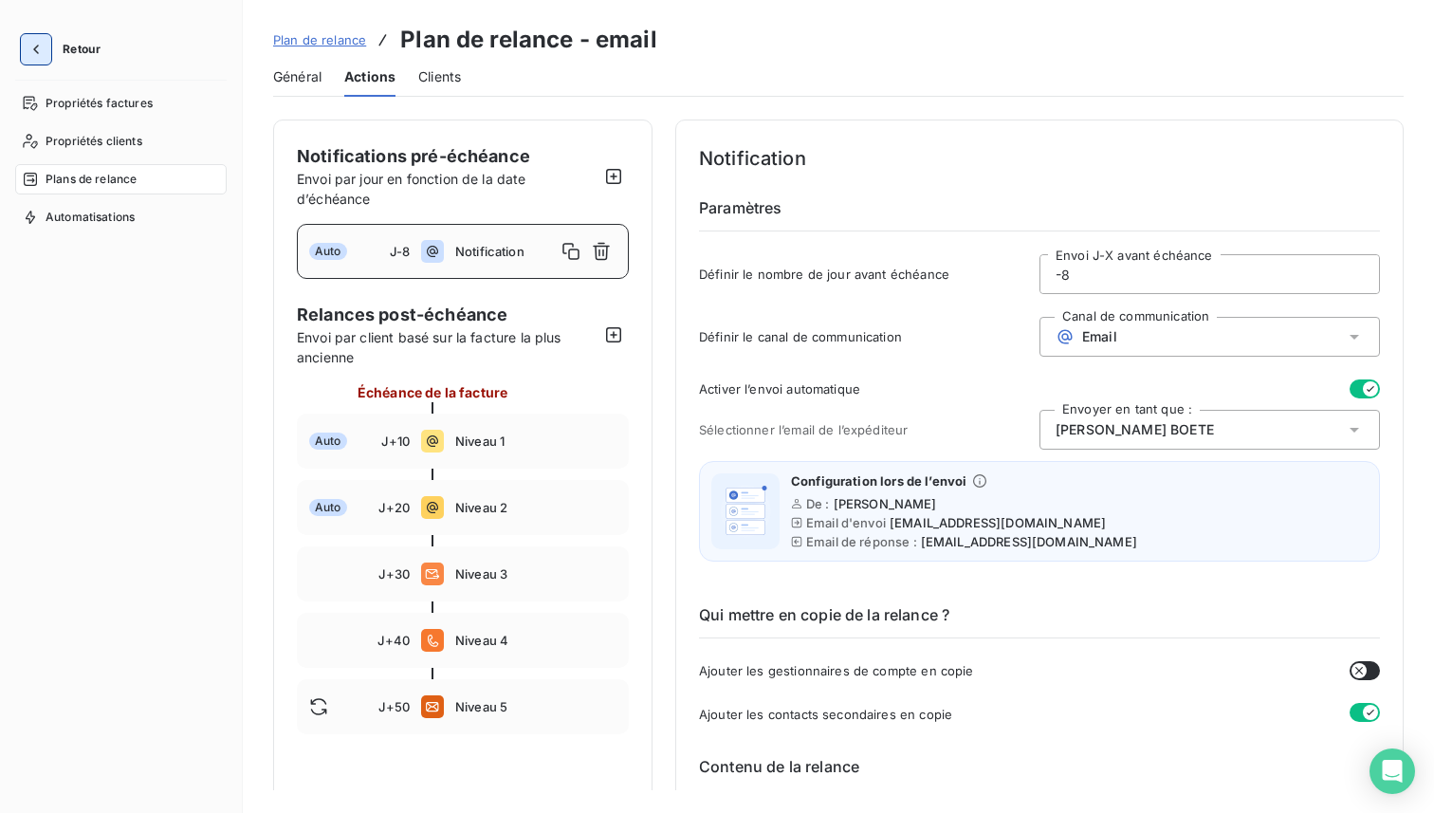
click at [43, 42] on icon "button" at bounding box center [36, 49] width 19 height 19
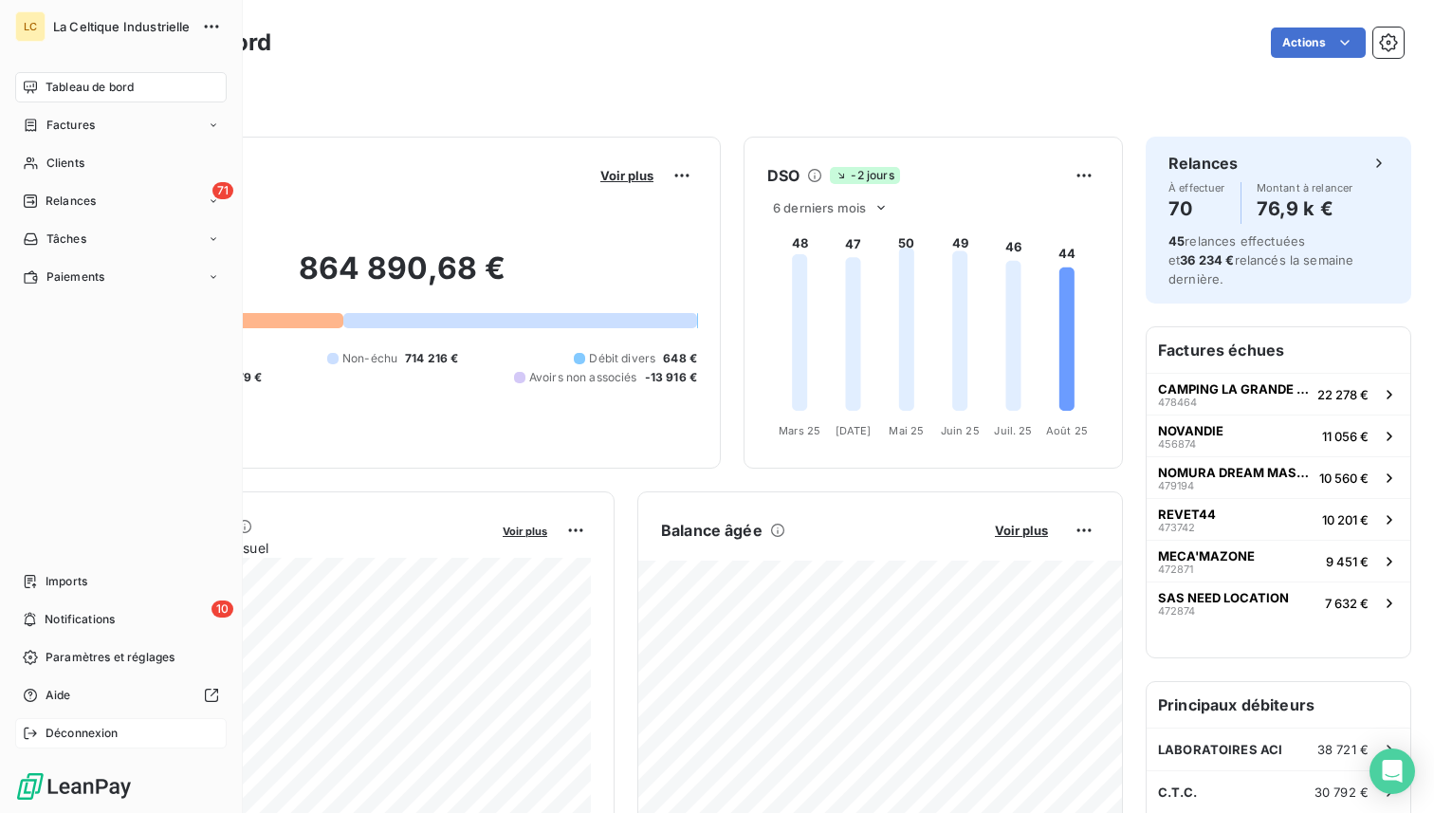
click at [61, 738] on span "Déconnexion" at bounding box center [82, 733] width 73 height 17
